Goal: Find specific page/section: Find specific page/section

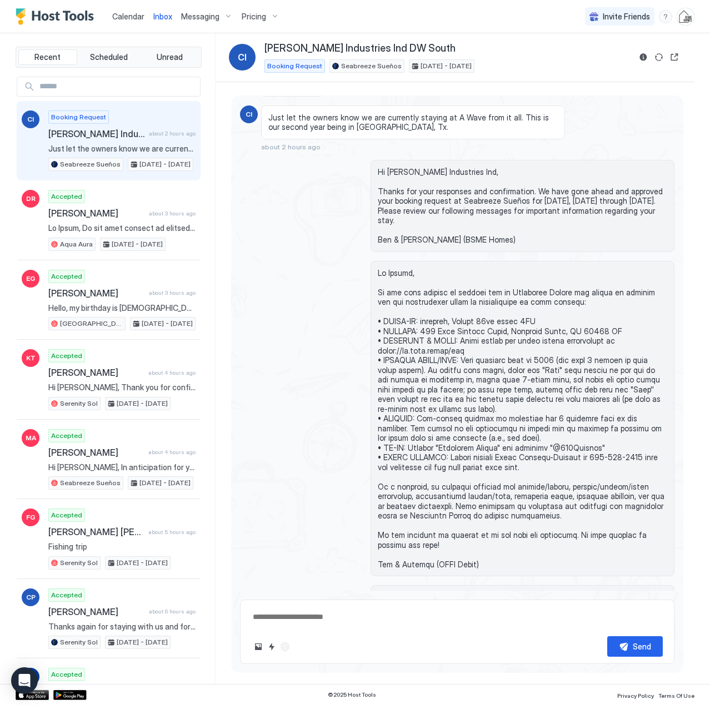
scroll to position [155, 0]
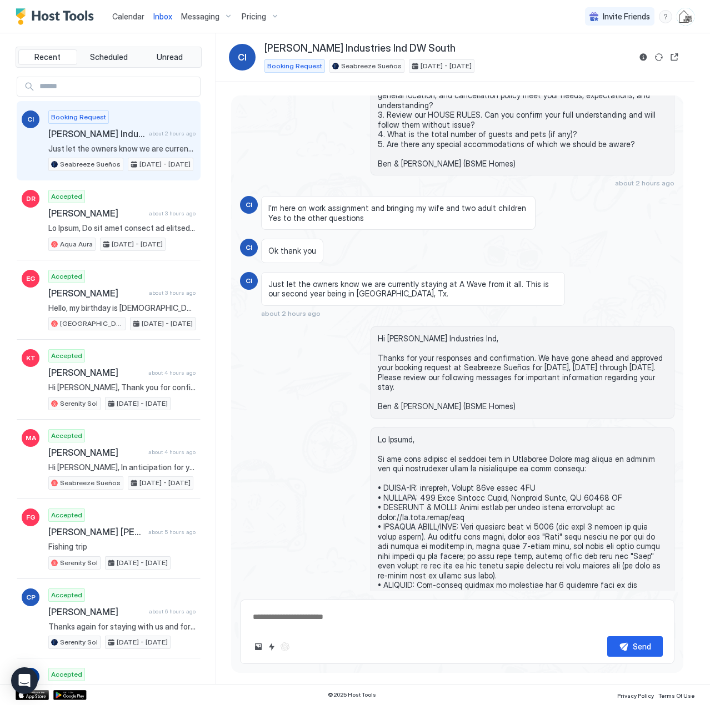
drag, startPoint x: 119, startPoint y: 17, endPoint x: 101, endPoint y: 25, distance: 19.9
click at [119, 17] on span "Calendar" at bounding box center [128, 16] width 32 height 9
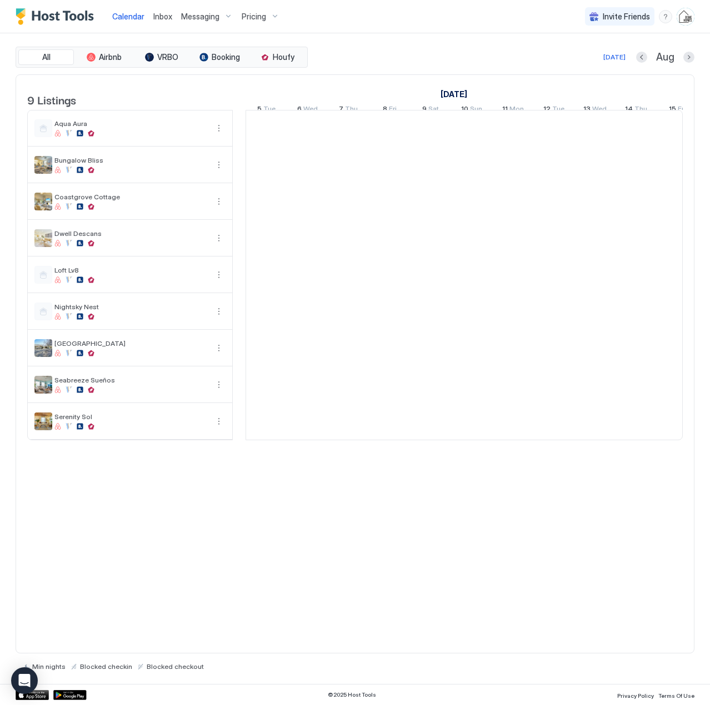
scroll to position [0, 617]
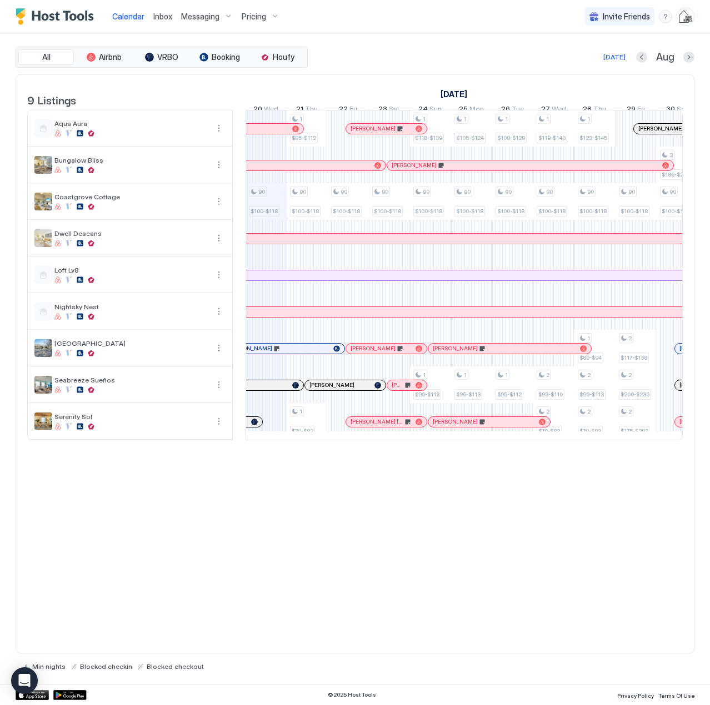
click at [161, 14] on span "Inbox" at bounding box center [162, 16] width 19 height 9
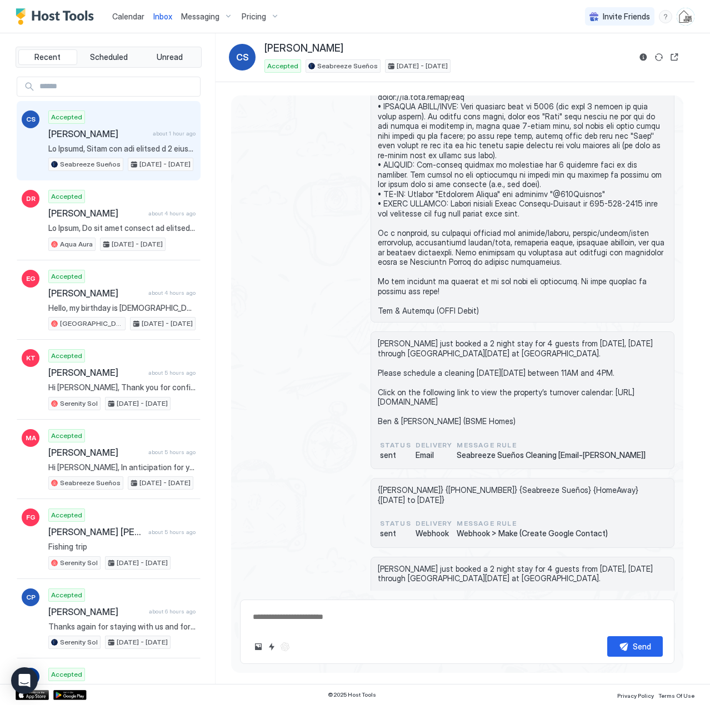
scroll to position [1057, 0]
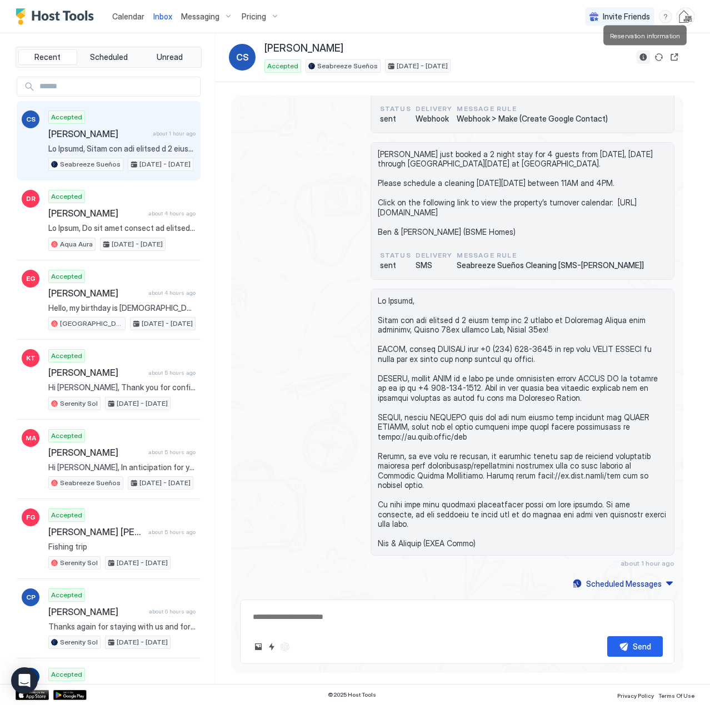
click at [641, 62] on button "Reservation information" at bounding box center [642, 57] width 13 height 13
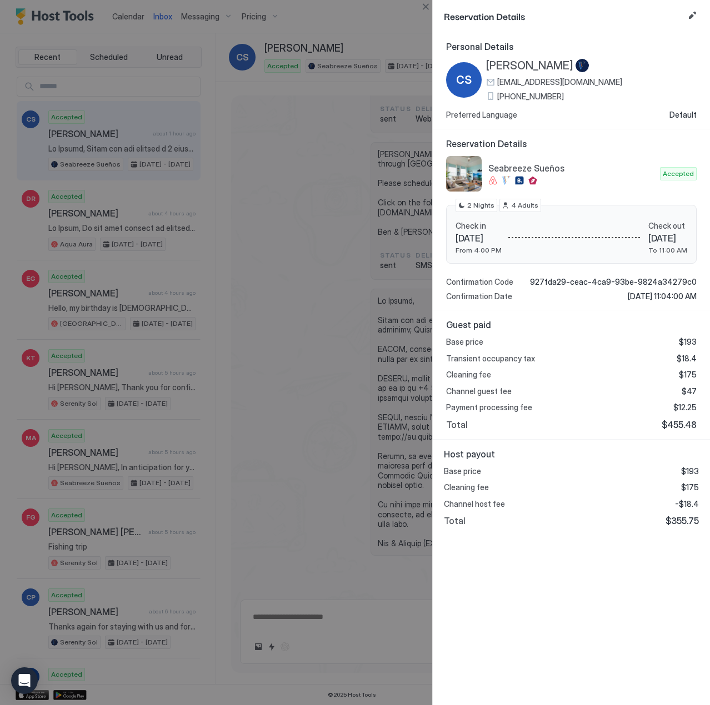
click at [323, 212] on div at bounding box center [355, 352] width 710 height 705
click at [423, 9] on button "Close" at bounding box center [425, 6] width 13 height 13
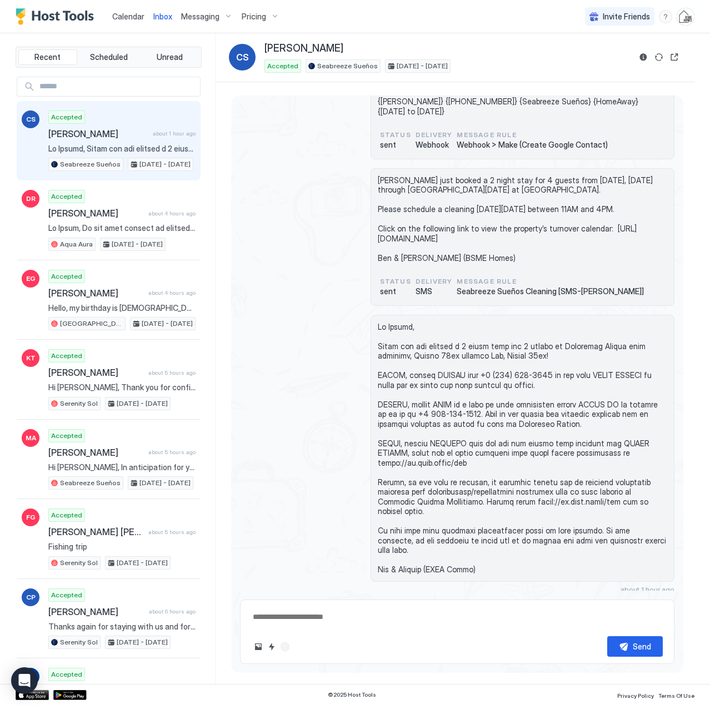
scroll to position [908, 0]
